Goal: Book appointment/travel/reservation

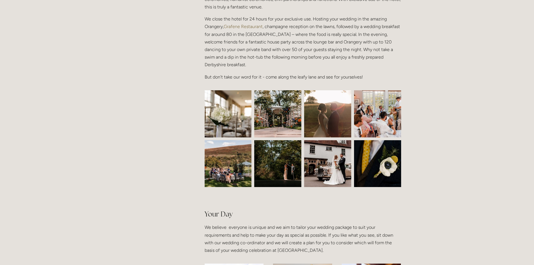
scroll to position [196, 0]
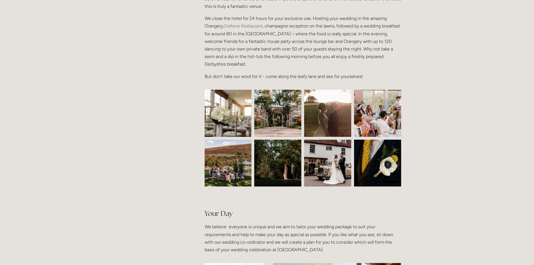
click at [285, 122] on img at bounding box center [278, 113] width 71 height 47
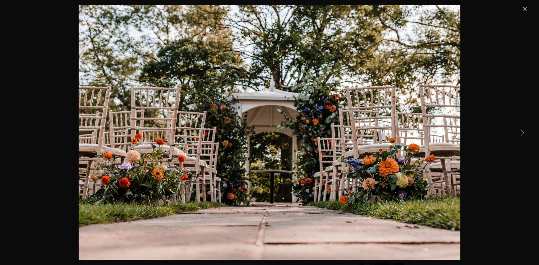
click at [525, 6] on link "Close" at bounding box center [524, 8] width 7 height 7
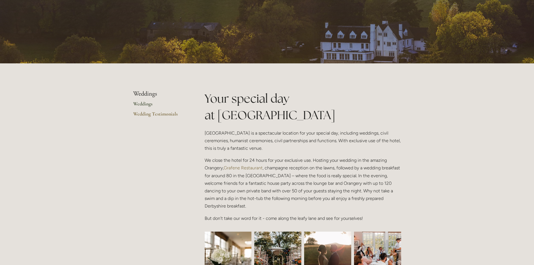
scroll to position [0, 0]
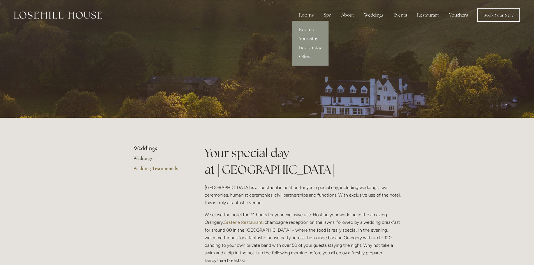
click at [306, 16] on div "Rooms" at bounding box center [307, 15] width 24 height 11
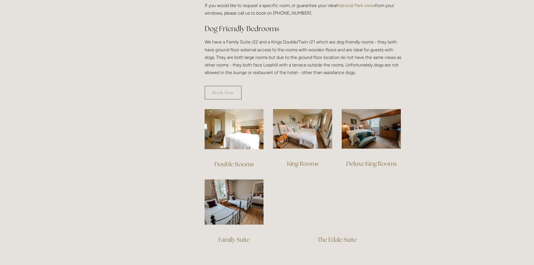
scroll to position [309, 0]
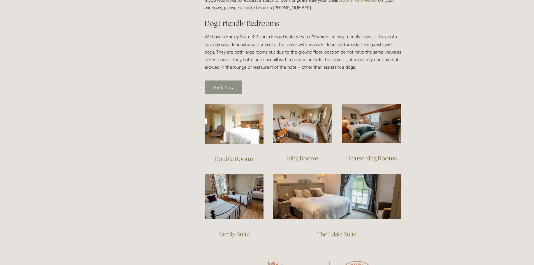
click at [220, 81] on link "Book Now" at bounding box center [223, 88] width 37 height 14
